Goal: Task Accomplishment & Management: Manage account settings

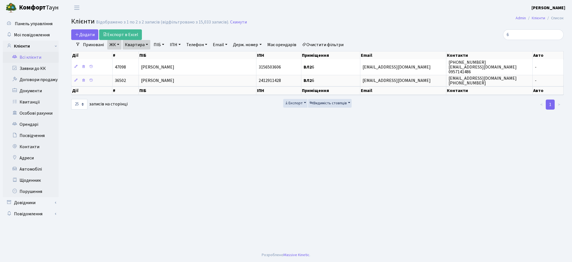
select select "25"
click at [520, 35] on input "6" at bounding box center [533, 34] width 61 height 11
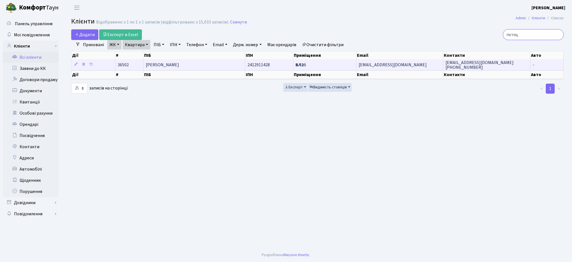
type input "потоц"
click at [206, 61] on td "[PERSON_NAME]" at bounding box center [194, 64] width 101 height 11
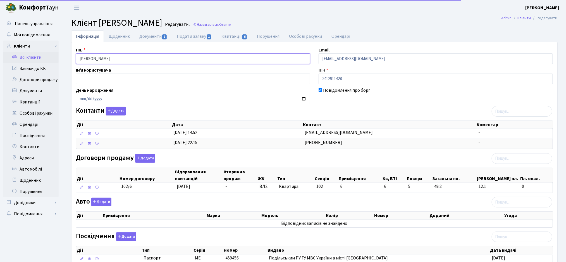
drag, startPoint x: 138, startPoint y: 58, endPoint x: 79, endPoint y: 60, distance: 59.0
click at [79, 60] on input "[PERSON_NAME]" at bounding box center [193, 58] width 234 height 11
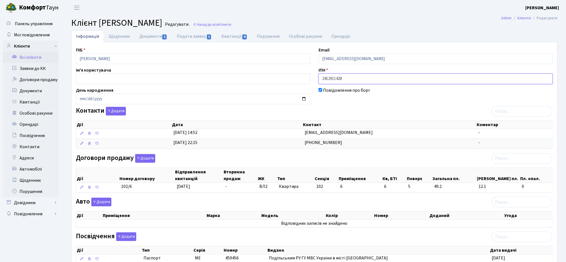
drag, startPoint x: 351, startPoint y: 77, endPoint x: 349, endPoint y: 88, distance: 10.8
click at [351, 78] on input "2412911428" at bounding box center [436, 79] width 234 height 11
drag, startPoint x: 351, startPoint y: 79, endPoint x: 319, endPoint y: 79, distance: 32.4
click at [319, 79] on div "ІПН 2412911428" at bounding box center [436, 75] width 243 height 17
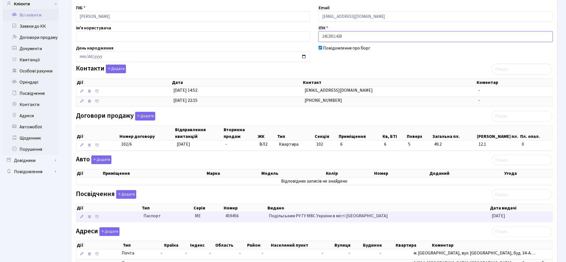
scroll to position [100, 0]
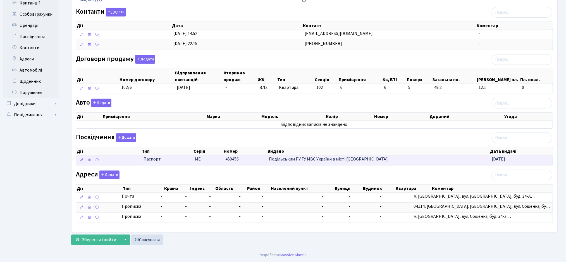
drag, startPoint x: 151, startPoint y: 170, endPoint x: 193, endPoint y: 161, distance: 43.1
click at [193, 161] on div "ПІБ Потоцька Інна Миколаївна Email Inna_pototska@ukr.net Ім'я користувача ІПН 2…" at bounding box center [315, 88] width 486 height 280
copy div "МЕ 459456 Подільським РУ ГУ МВС України в місті Києві 09.10.2004 10 25 50 100 з…"
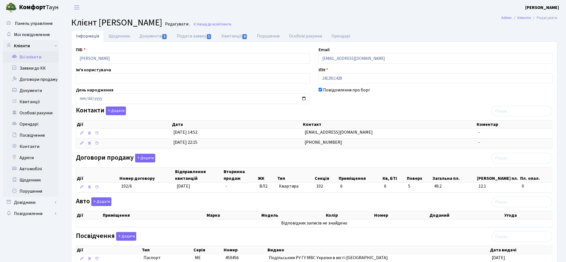
scroll to position [0, 0]
drag, startPoint x: 370, startPoint y: 77, endPoint x: 320, endPoint y: 78, distance: 49.8
click at [320, 78] on input "2412911428" at bounding box center [436, 79] width 234 height 11
click at [352, 107] on div "Контакти Додати Дії Дата Контакт Коментар Дії Дата Контакт Коментар" at bounding box center [315, 129] width 486 height 44
drag, startPoint x: 345, startPoint y: 155, endPoint x: 314, endPoint y: 141, distance: 33.9
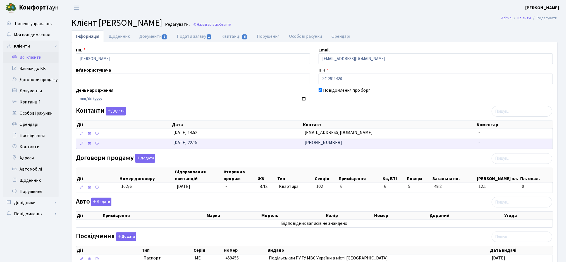
click at [305, 142] on div "ПІБ Потоцька Інна Миколаївна Email Inna_pototska@ukr.net Ім'я користувача ІПН 2…" at bounding box center [315, 187] width 486 height 280
copy div "+380504448944 - 10 25 50 100 записів на сторінці < 1 > Договори продажу"
click at [318, 164] on div at bounding box center [436, 164] width 243 height 3
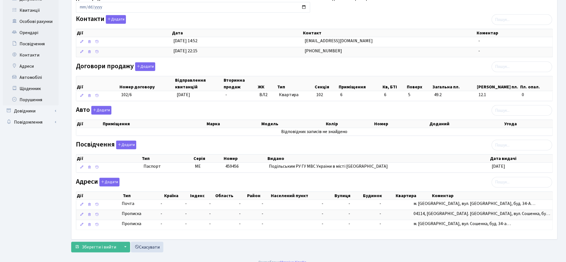
scroll to position [100, 0]
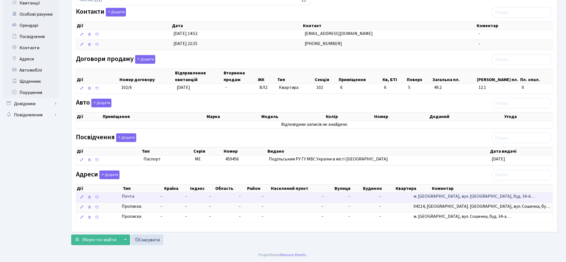
click at [412, 195] on td "-" at bounding box center [395, 198] width 34 height 10
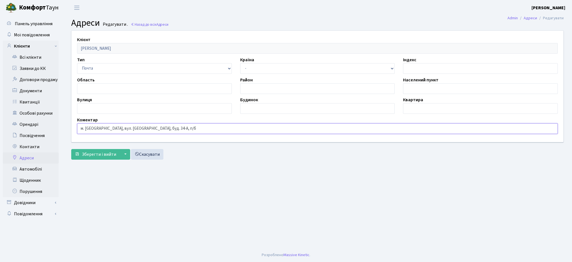
drag, startPoint x: 163, startPoint y: 129, endPoint x: 69, endPoint y: 130, distance: 93.9
click at [69, 130] on div "Клієнт Потоцька Інна Миколаївна Тип Прописка Почта Регистрация Фактического пре…" at bounding box center [317, 86] width 501 height 111
click at [91, 155] on span "Зберегти і вийти" at bounding box center [99, 154] width 34 height 6
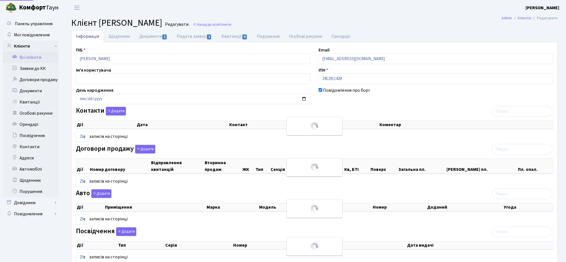
select select "25"
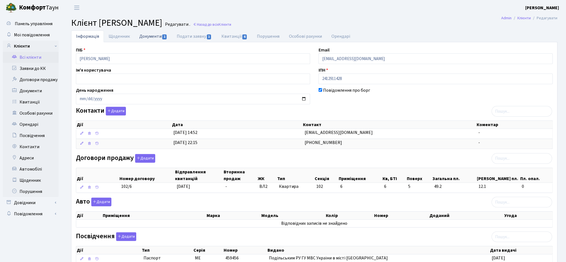
click at [150, 37] on link "Документи 1" at bounding box center [153, 35] width 37 height 11
select select "25"
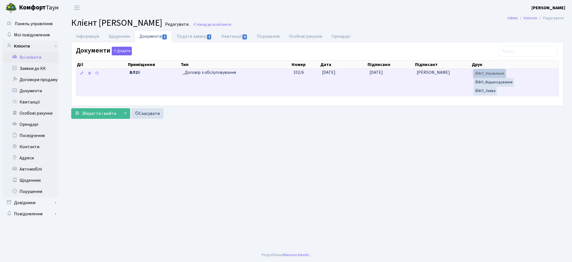
click at [489, 73] on link "ВЛ_Управління" at bounding box center [490, 73] width 32 height 9
click at [491, 83] on link "ВЛ_Відшкодування" at bounding box center [494, 82] width 41 height 9
